Goal: Transaction & Acquisition: Download file/media

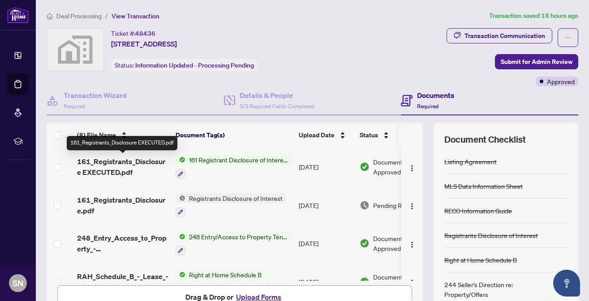
click at [115, 163] on span "161_Registrants_Disclosure EXECUTED.pdf" at bounding box center [122, 166] width 91 height 21
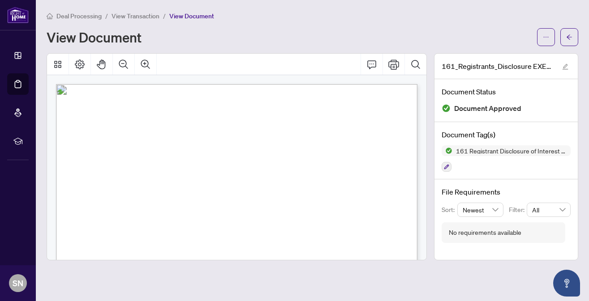
click at [319, 35] on div "View Document" at bounding box center [289, 37] width 485 height 14
click at [300, 32] on div "View Document" at bounding box center [289, 37] width 485 height 14
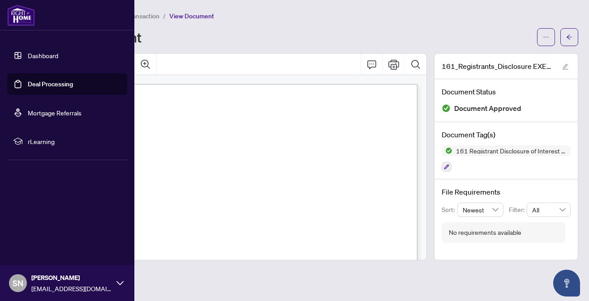
click at [43, 83] on link "Deal Processing" at bounding box center [50, 84] width 45 height 8
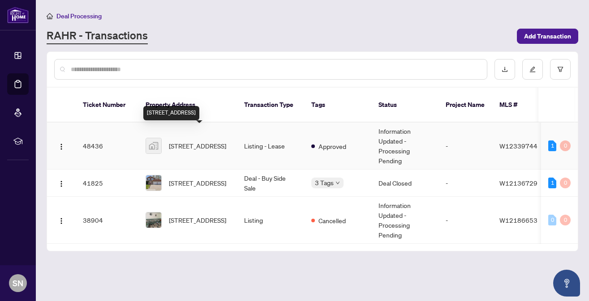
click at [180, 141] on span "[STREET_ADDRESS]" at bounding box center [197, 146] width 57 height 10
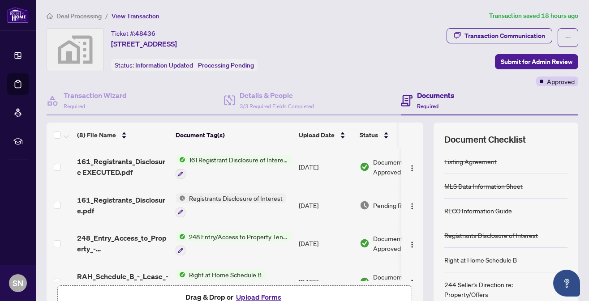
scroll to position [0, 34]
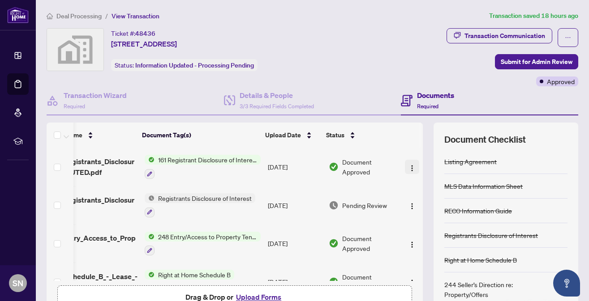
click at [410, 167] on img "button" at bounding box center [411, 168] width 7 height 7
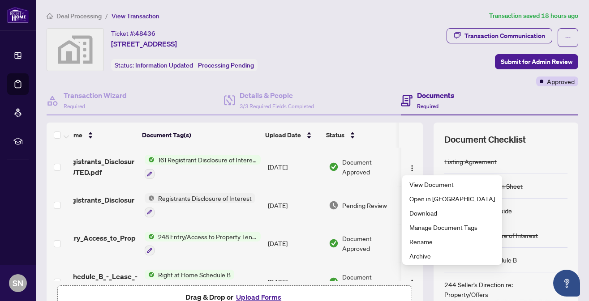
scroll to position [0, 0]
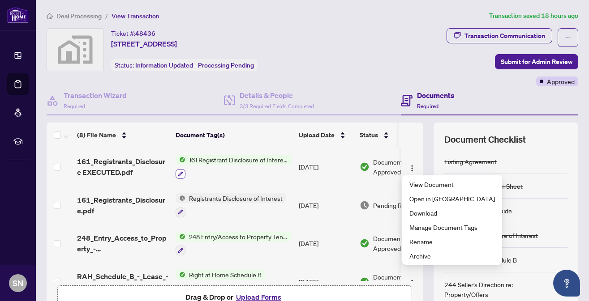
click at [180, 174] on icon "button" at bounding box center [180, 174] width 5 height 5
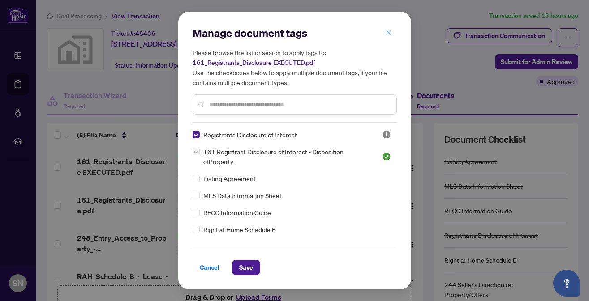
click at [388, 32] on icon "close" at bounding box center [389, 33] width 6 height 6
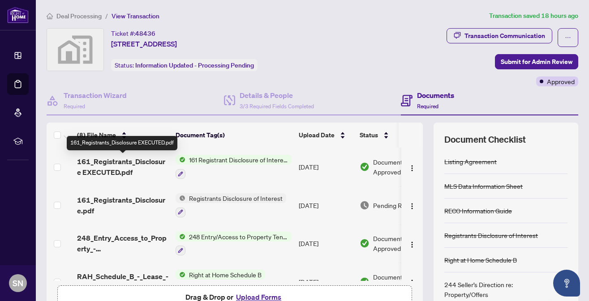
click at [133, 162] on span "161_Registrants_Disclosure EXECUTED.pdf" at bounding box center [122, 166] width 91 height 21
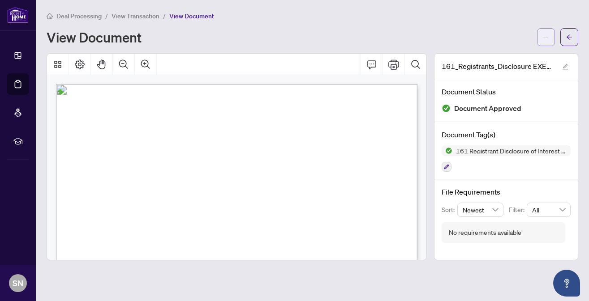
click at [545, 34] on icon "ellipsis" at bounding box center [546, 37] width 6 height 6
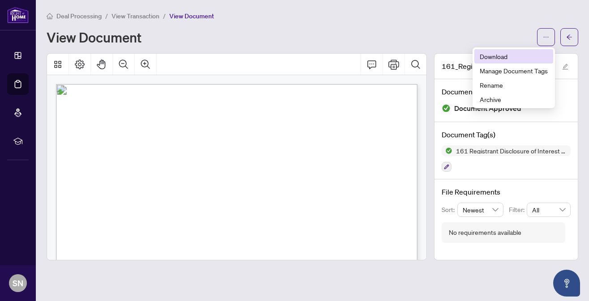
click at [490, 56] on span "Download" at bounding box center [514, 57] width 68 height 10
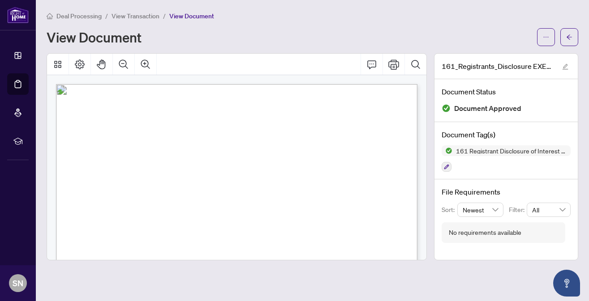
click at [308, 34] on div "View Document" at bounding box center [289, 37] width 485 height 14
